Goal: Transaction & Acquisition: Purchase product/service

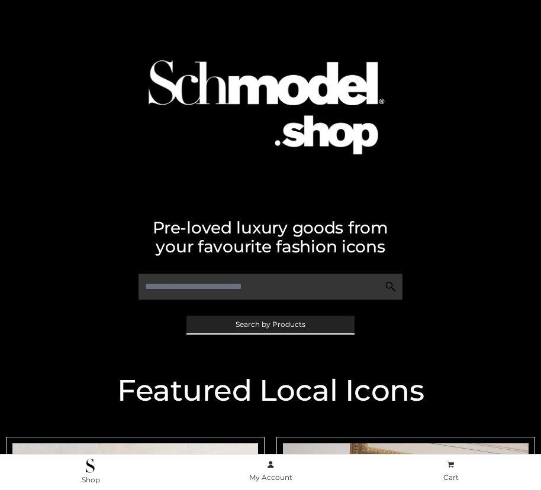
click at [270, 324] on span "Search by Products" at bounding box center [270, 324] width 70 height 7
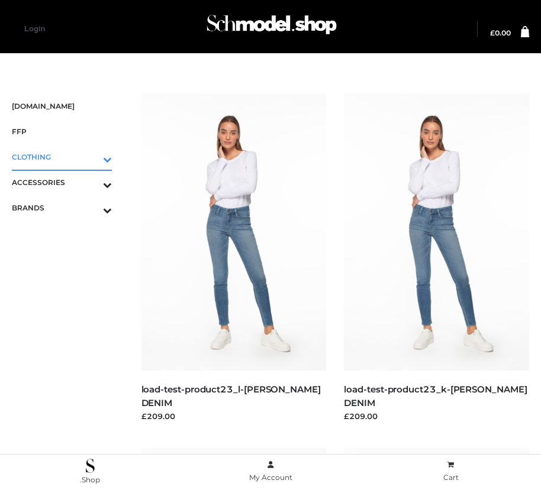
click at [90, 157] on icon "Toggle Submenu" at bounding box center [45, 160] width 132 height 14
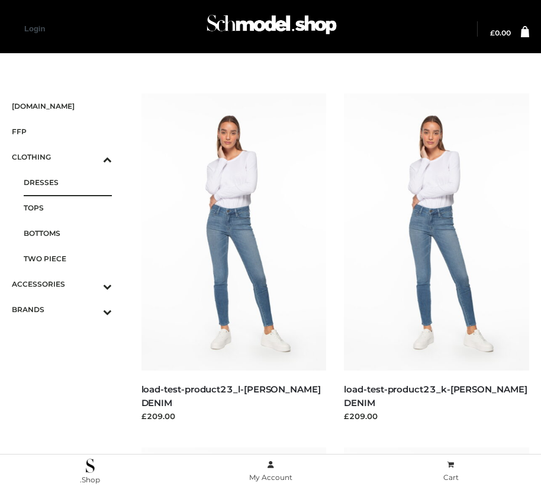
click at [67, 182] on span "DRESSES" at bounding box center [68, 183] width 88 height 14
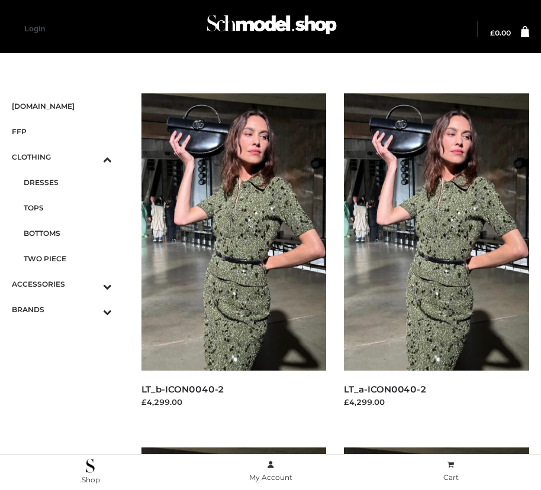
scroll to position [1431, 0]
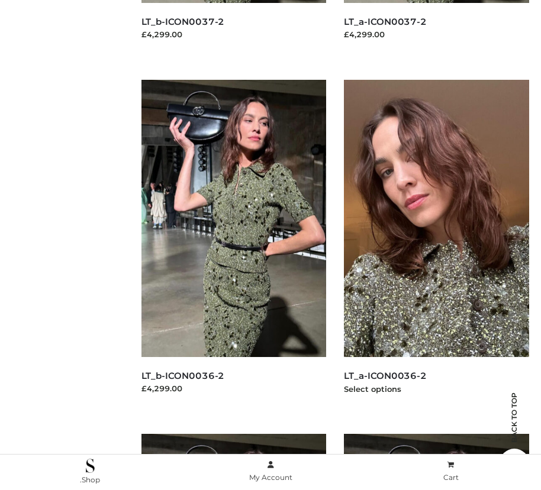
click at [436, 245] on img at bounding box center [436, 218] width 185 height 277
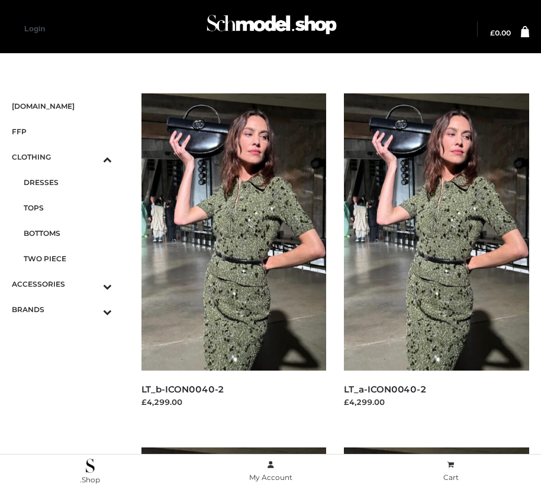
scroll to position [368, 0]
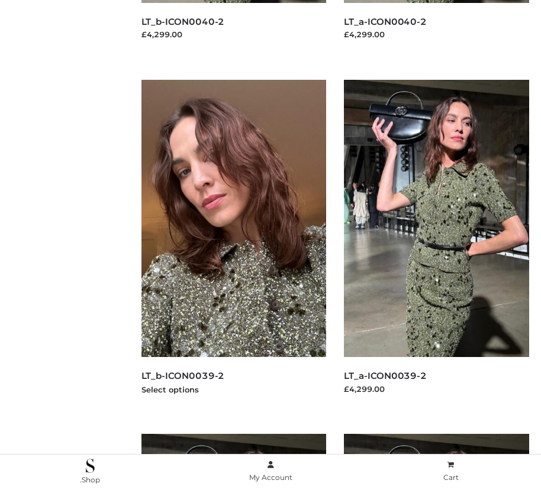
click at [233, 245] on img at bounding box center [233, 218] width 185 height 277
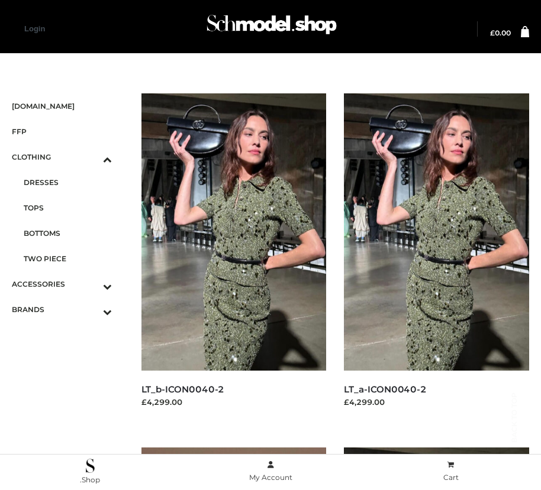
scroll to position [1785, 0]
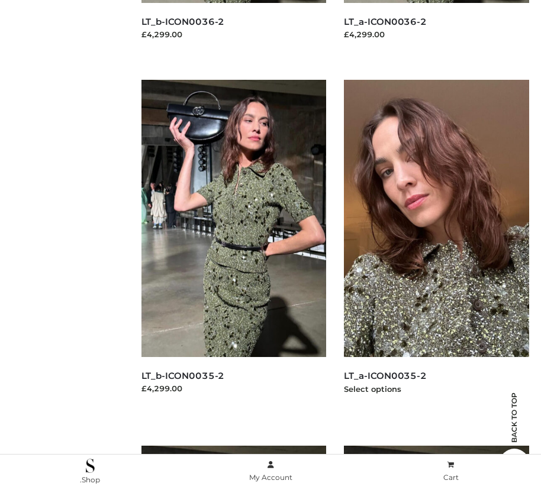
click at [436, 245] on img at bounding box center [436, 218] width 185 height 277
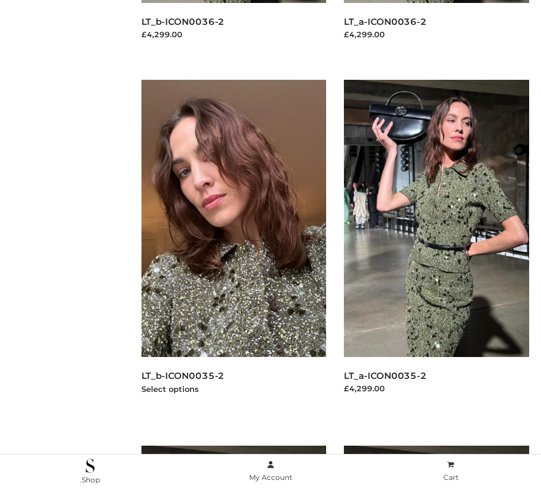
click at [233, 245] on img at bounding box center [233, 218] width 185 height 277
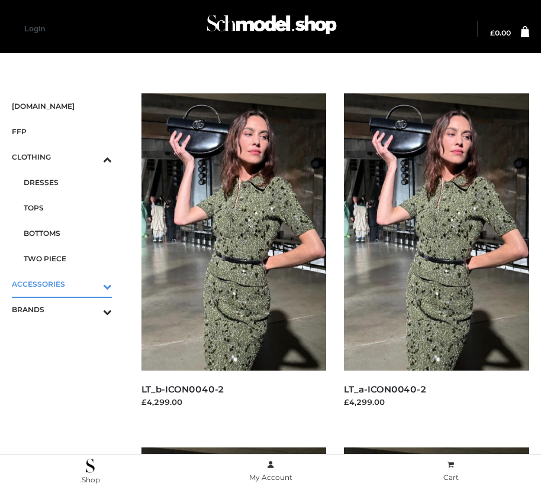
click at [90, 284] on icon "Toggle Submenu" at bounding box center [45, 287] width 132 height 14
click at [67, 233] on span "JEWELRY" at bounding box center [68, 234] width 88 height 14
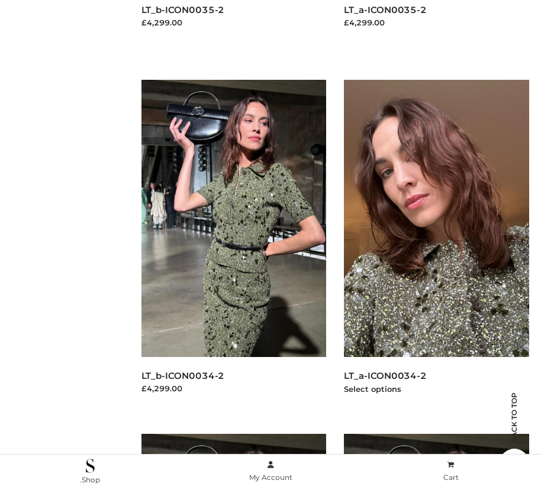
click at [436, 245] on img at bounding box center [436, 218] width 185 height 277
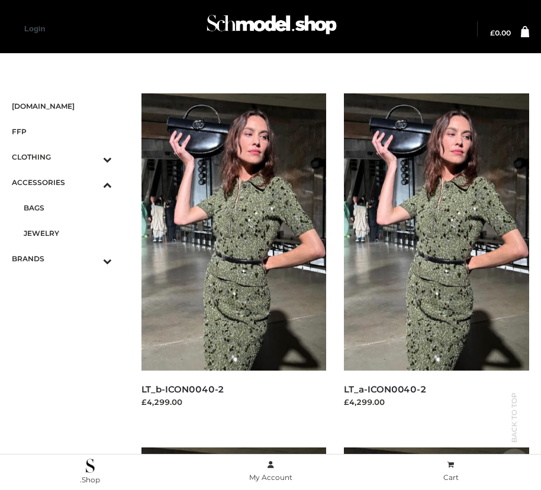
scroll to position [368, 0]
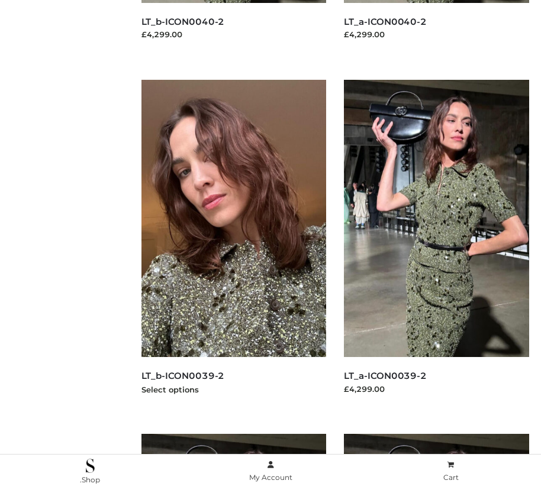
click at [233, 245] on img at bounding box center [233, 218] width 185 height 277
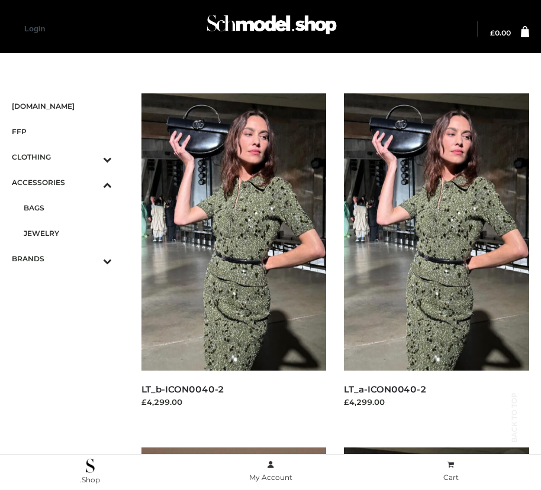
scroll to position [2860, 0]
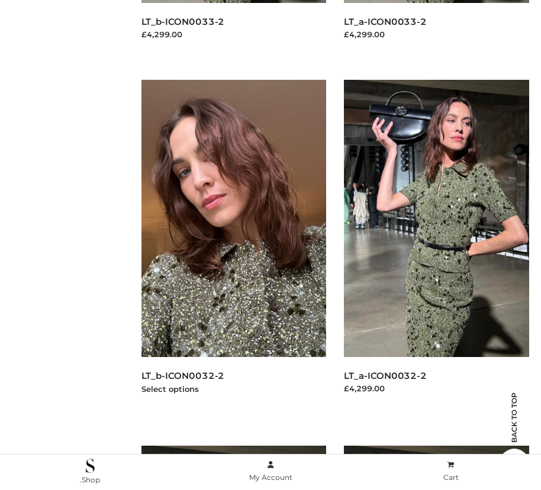
click at [233, 245] on img at bounding box center [233, 218] width 185 height 277
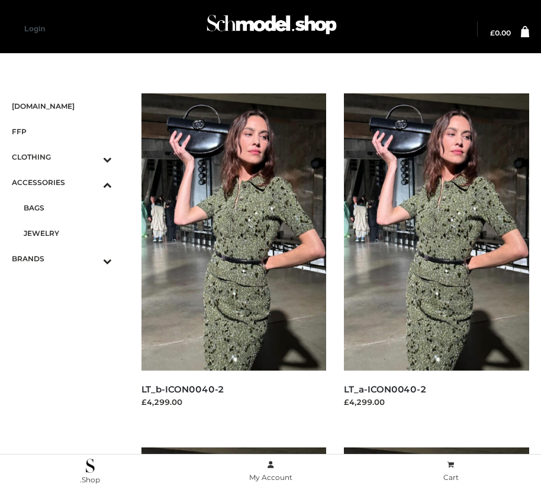
scroll to position [2151, 0]
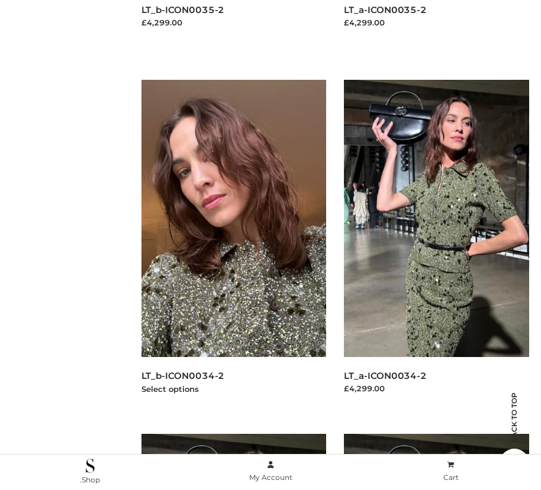
click at [233, 245] on img at bounding box center [233, 218] width 185 height 277
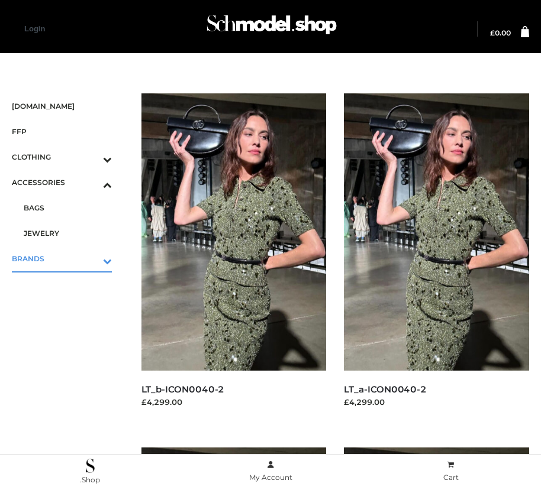
click at [90, 258] on icon "Toggle Submenu" at bounding box center [45, 261] width 132 height 14
click at [67, 233] on span "OPP SWIMWEAR" at bounding box center [68, 234] width 88 height 14
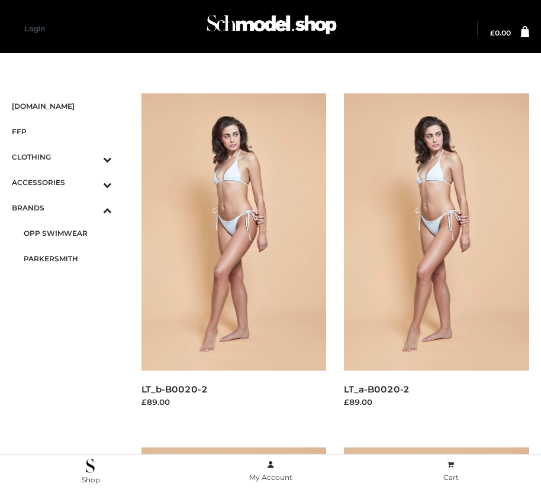
scroll to position [1076, 0]
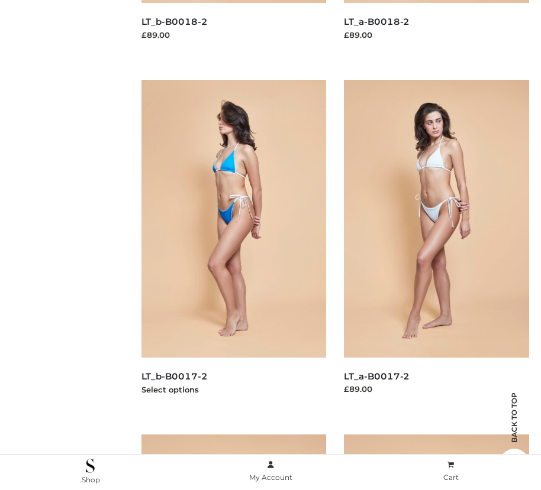
click at [233, 245] on img at bounding box center [233, 218] width 185 height 277
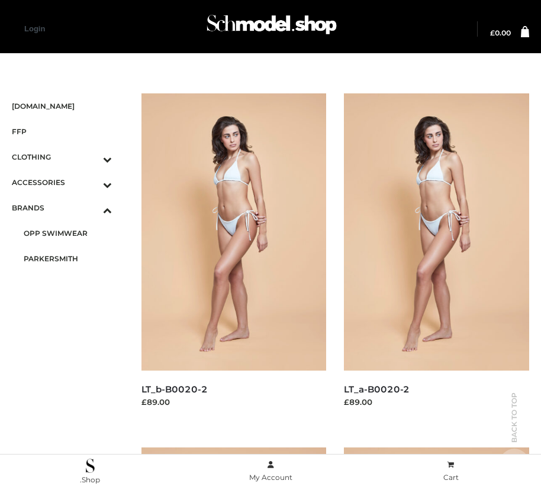
scroll to position [368, 0]
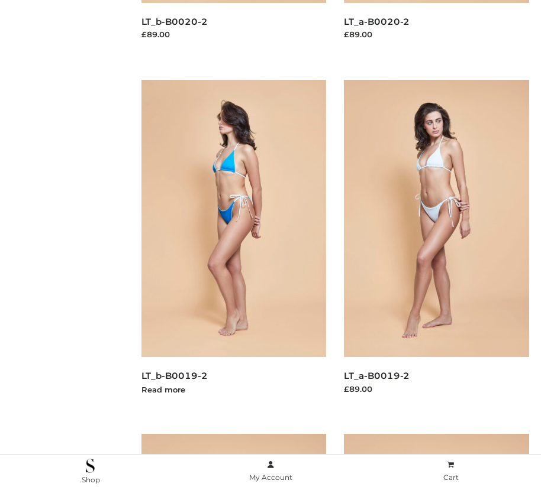
click at [233, 245] on img at bounding box center [233, 218] width 185 height 277
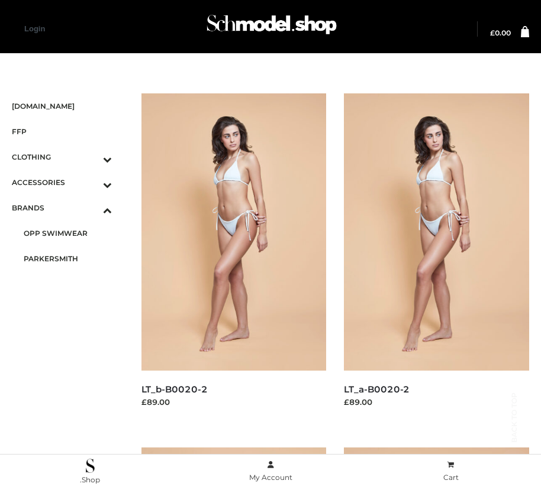
scroll to position [722, 0]
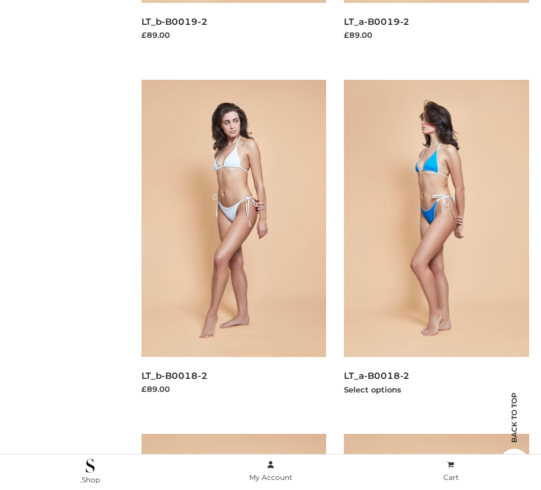
click at [436, 245] on img at bounding box center [436, 218] width 185 height 277
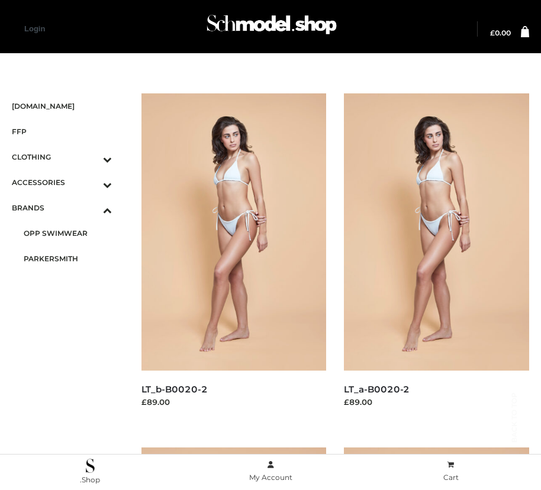
scroll to position [1431, 0]
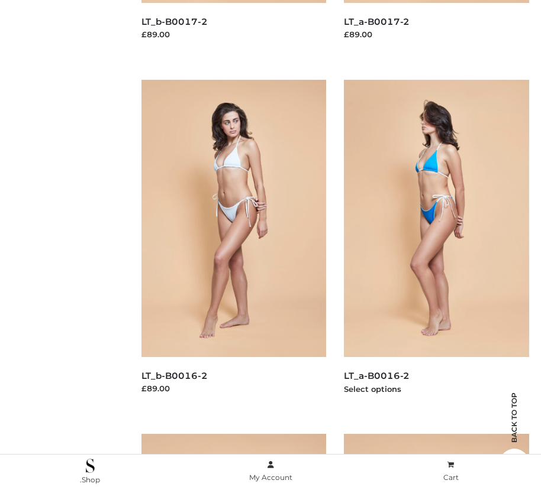
click at [436, 245] on img at bounding box center [436, 218] width 185 height 277
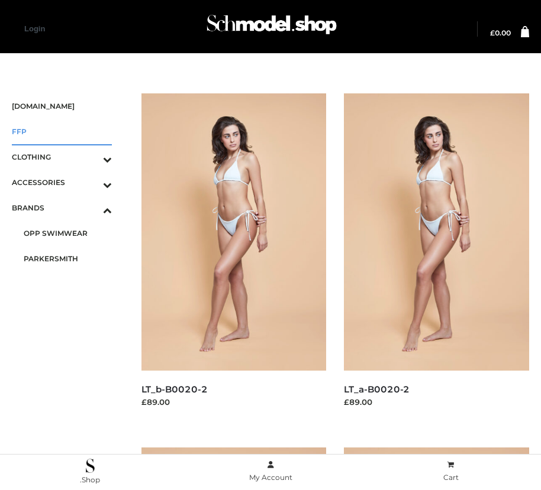
click at [62, 131] on span "FFP" at bounding box center [62, 132] width 100 height 14
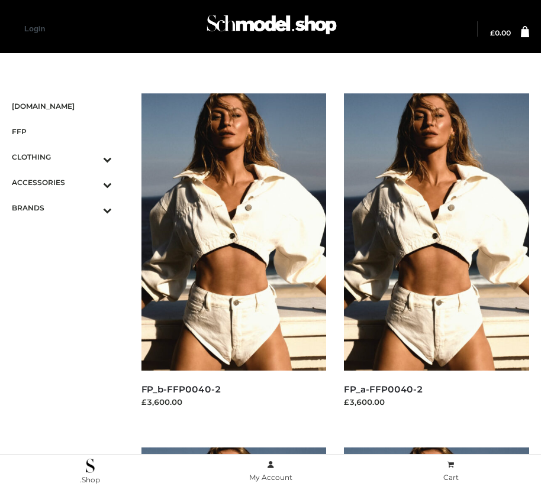
scroll to position [1076, 0]
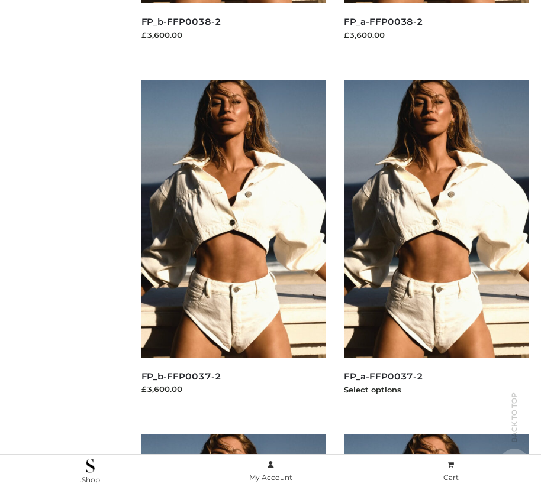
click at [436, 245] on img at bounding box center [436, 218] width 185 height 277
click at [233, 245] on img at bounding box center [233, 218] width 185 height 277
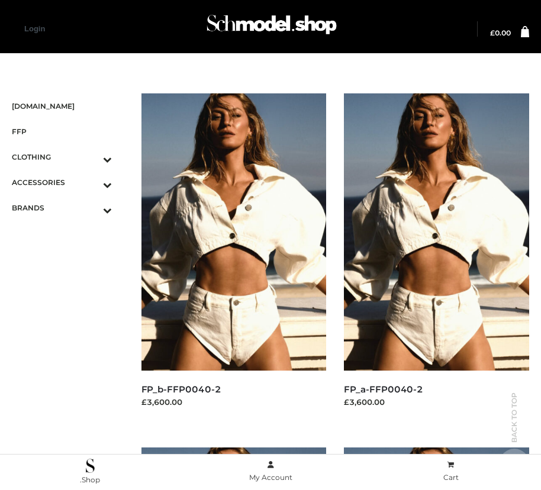
scroll to position [1785, 0]
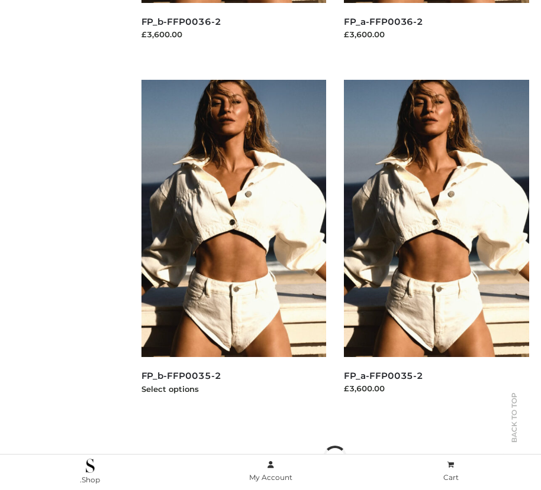
click at [233, 245] on img at bounding box center [233, 218] width 185 height 277
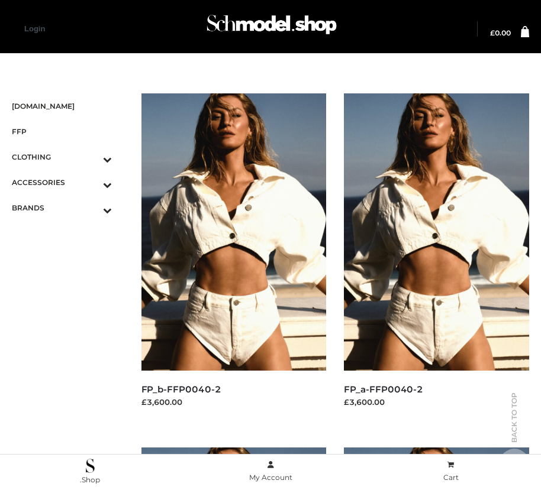
scroll to position [1431, 0]
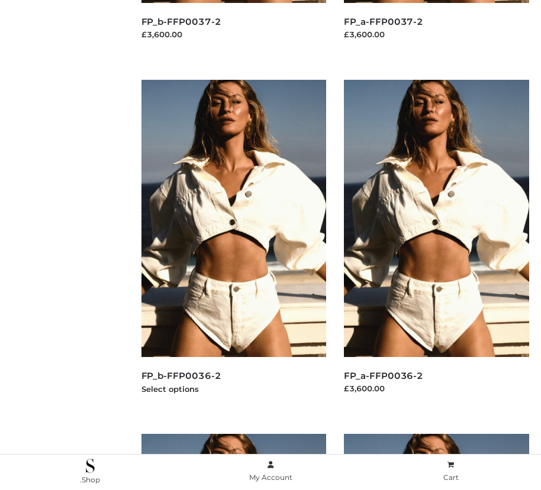
click at [233, 245] on img at bounding box center [233, 218] width 185 height 277
